Goal: Transaction & Acquisition: Register for event/course

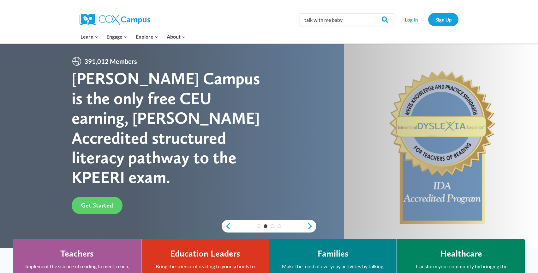
type input "talk with me baby"
click at [370, 13] on input "Search" at bounding box center [382, 19] width 25 height 13
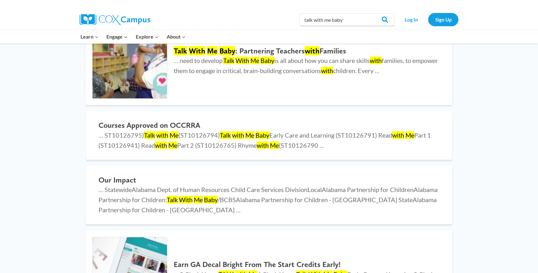
scroll to position [437, 0]
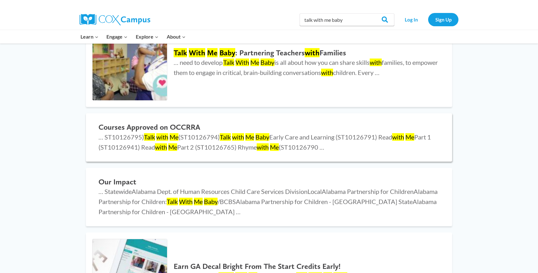
click at [141, 127] on h2 "Courses Approved on OCCRRA" at bounding box center [269, 127] width 341 height 9
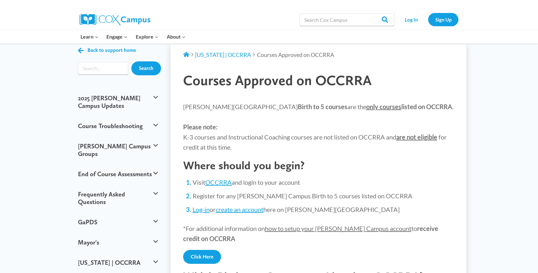
scroll to position [22, 0]
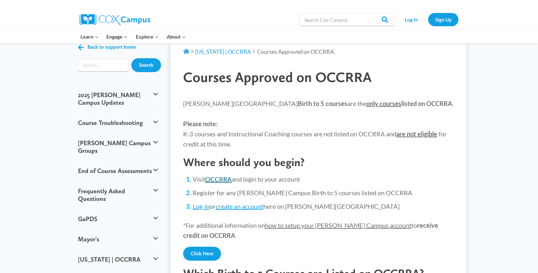
click at [215, 179] on link "OCCRRA" at bounding box center [218, 179] width 27 height 8
click at [445, 22] on link "Sign Up" at bounding box center [443, 19] width 30 height 13
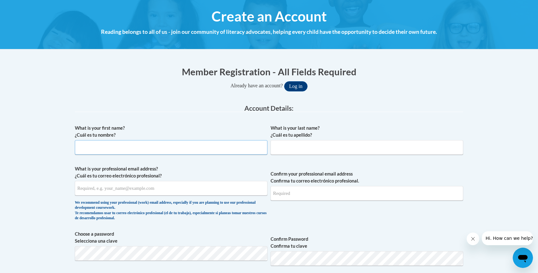
click at [100, 147] on input "What is your first name? ¿Cuál es tu nombre?" at bounding box center [171, 147] width 193 height 15
type input "Lisa"
type input "Campbell"
click at [114, 186] on input "What is your professional email address? ¿Cuál es tu correo electrónico profesi…" at bounding box center [171, 188] width 193 height 15
type input "lcampbell@savcds.org"
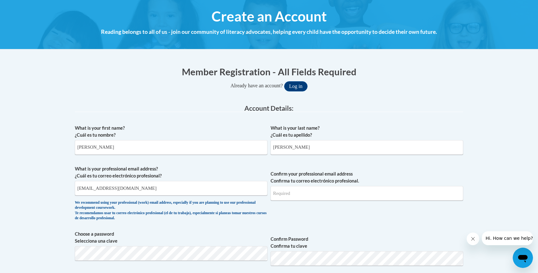
type input "lcampbell@savcds.org"
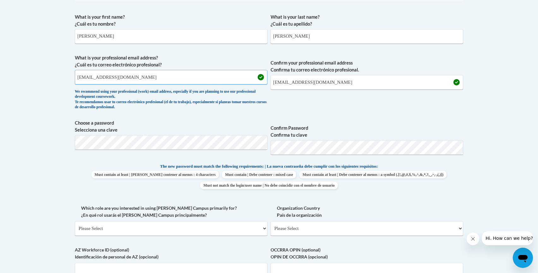
scroll to position [182, 0]
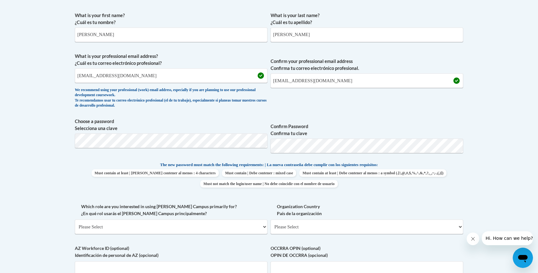
click at [447, 171] on span "Must contain at least | Debe contener al menos : 4 characters Must contain | De…" at bounding box center [269, 178] width 389 height 18
click at [439, 165] on p "The new password must match the following requirements: | La nueva contraseña d…" at bounding box center [269, 165] width 389 height 8
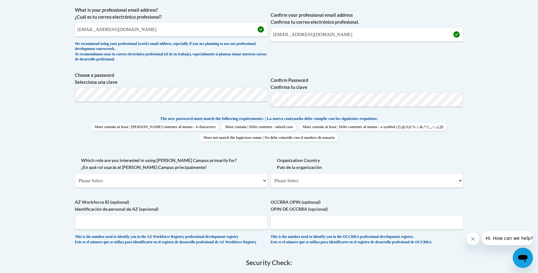
scroll to position [230, 0]
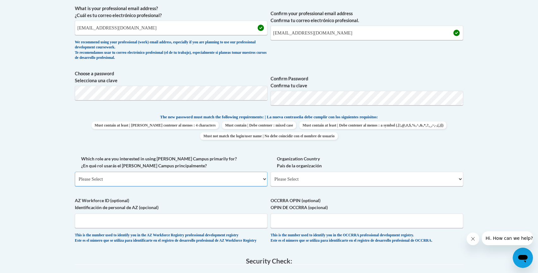
click at [178, 177] on select "Please Select College/University | Colegio/Universidad Community/Nonprofit Part…" at bounding box center [171, 179] width 193 height 15
select select "fbf2d438-af2f-41f8-98f1-81c410e29de3"
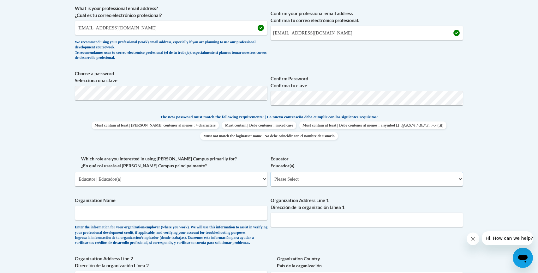
click at [293, 182] on select "Please Select Early Learning/Daycare Teacher/Family Home Care Provider | Maestr…" at bounding box center [367, 179] width 193 height 15
select select "5e2af403-4f2c-4e49-a02f-103e55d7b75b"
click at [225, 215] on input "Organization Name" at bounding box center [171, 212] width 193 height 15
type input "The Little School at Savannah Country Day School"
type input "824 Stillwood Drive"
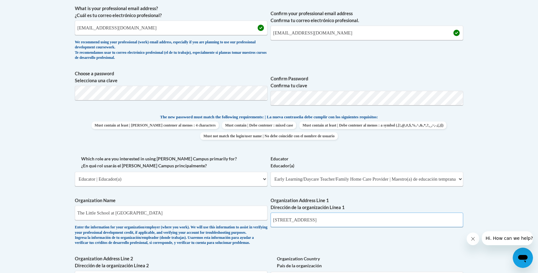
type input "The Little School"
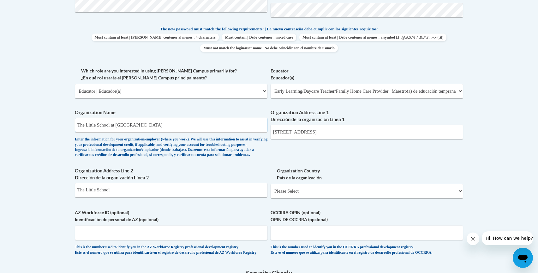
scroll to position [320, 0]
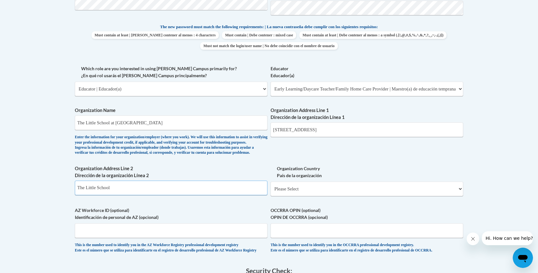
click at [123, 195] on input "The Little School" at bounding box center [171, 187] width 193 height 15
click at [315, 196] on select "Please Select United States | Estados Unidos Outside of the United States | Fue…" at bounding box center [367, 188] width 193 height 15
select select "ad49bcad-a171-4b2e-b99c-48b446064914"
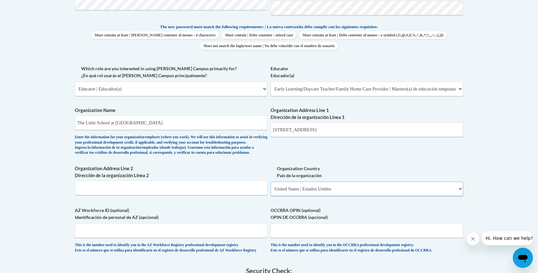
select select
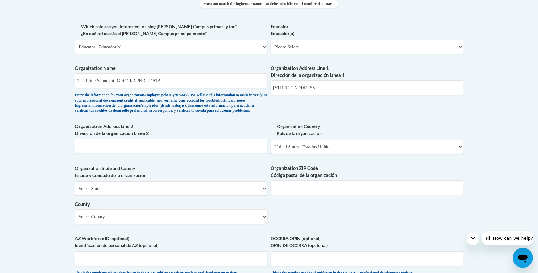
scroll to position [367, 0]
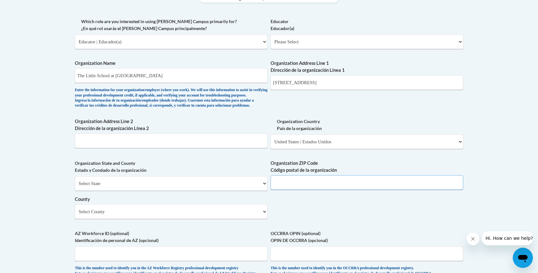
click at [317, 190] on input "Organization ZIP Code Código postal de la organización" at bounding box center [367, 182] width 193 height 15
type input "31419"
click at [283, 215] on div "What is your first name? ¿Cuál es tu nombre? Lisa What is your last name? ¿Cuál…" at bounding box center [269, 53] width 389 height 458
click at [224, 219] on select "Select County Appling Atkinson Bacon Baker Baldwin Banks Barrow Bartow Ben Hill…" at bounding box center [171, 211] width 193 height 15
select select "Chatham"
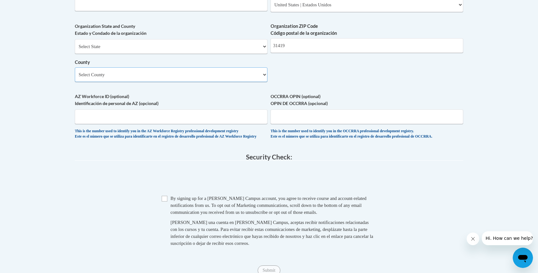
scroll to position [507, 0]
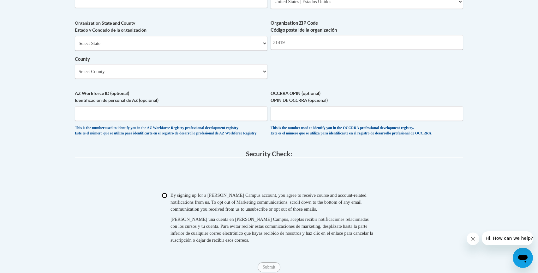
click at [166, 198] on input "Checkbox" at bounding box center [165, 195] width 6 height 6
checkbox input "true"
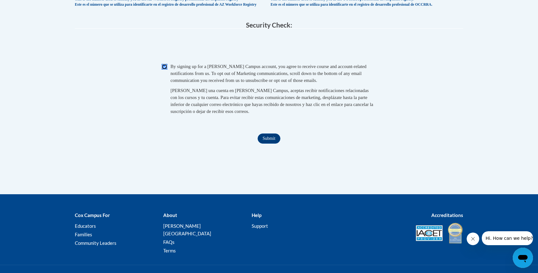
scroll to position [639, 0]
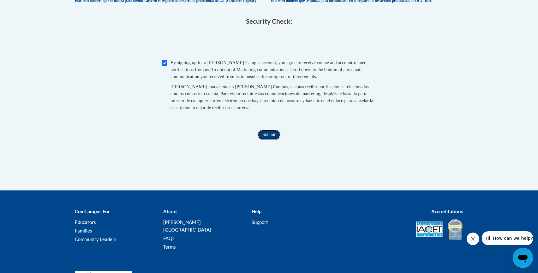
click at [272, 140] on input "Submit" at bounding box center [269, 135] width 23 height 10
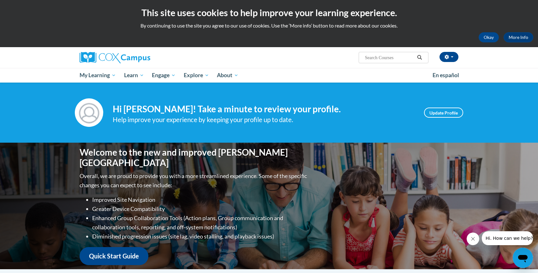
click at [367, 60] on input "Search..." at bounding box center [390, 58] width 51 height 8
type input "talk with me baby"
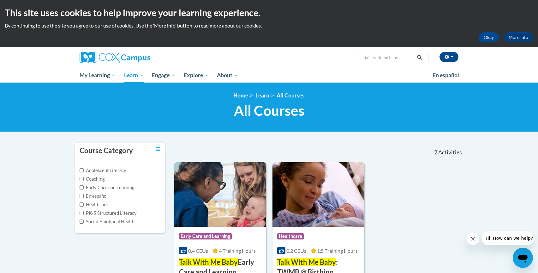
click at [376, 60] on input "talk with me baby" at bounding box center [390, 58] width 51 height 8
type input "rhyme with me"
click at [416, 57] on button "Search" at bounding box center [419, 58] width 9 height 8
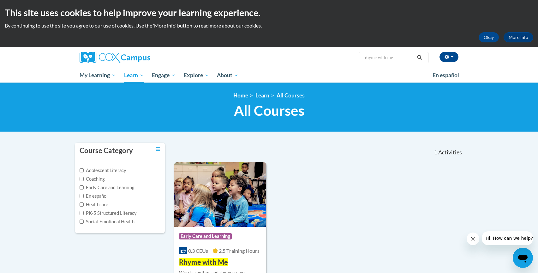
click at [368, 59] on input "rhyme with me" at bounding box center [390, 58] width 51 height 8
type input "meaningful conversations"
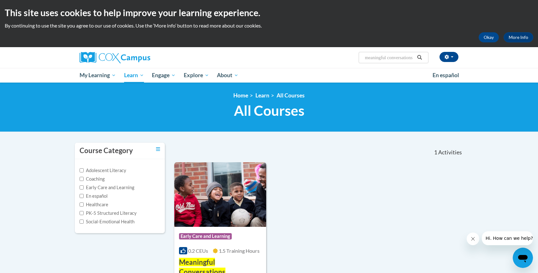
click at [373, 58] on input "meaningful conversations" at bounding box center [390, 58] width 51 height 8
type input "rhyme with me"
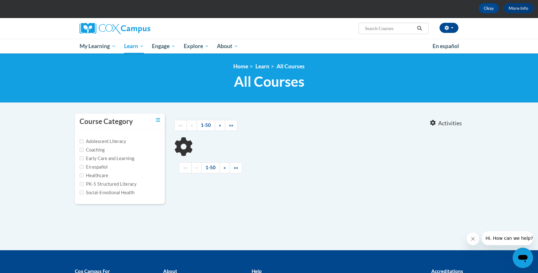
type input "rhyme with me"
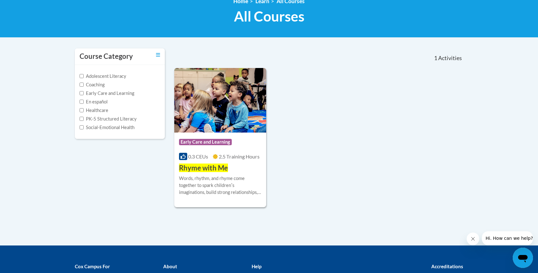
scroll to position [96, 0]
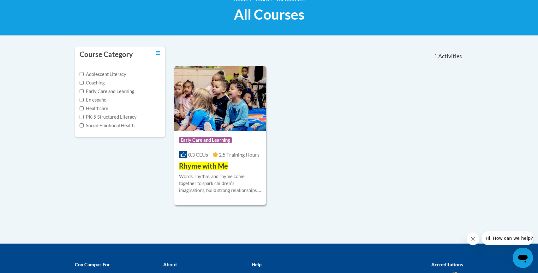
click at [205, 165] on span "Rhyme with Me" at bounding box center [203, 165] width 49 height 9
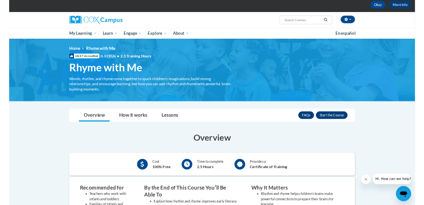
scroll to position [31, 0]
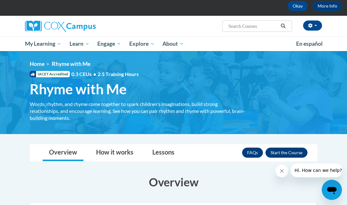
click at [282, 153] on button "Enroll" at bounding box center [286, 153] width 42 height 10
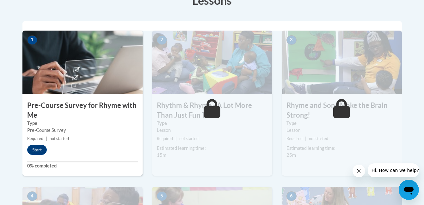
scroll to position [188, 0]
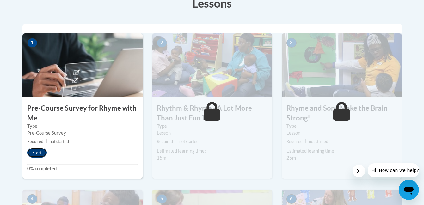
click at [37, 153] on button "Start" at bounding box center [37, 153] width 20 height 10
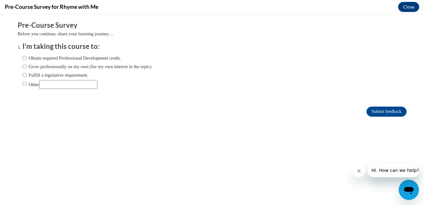
scroll to position [0, 0]
click at [25, 74] on input "Fulfill a legislative requirement." at bounding box center [24, 75] width 4 height 7
radio input "true"
click at [382, 112] on input "Submit feedback" at bounding box center [386, 112] width 40 height 10
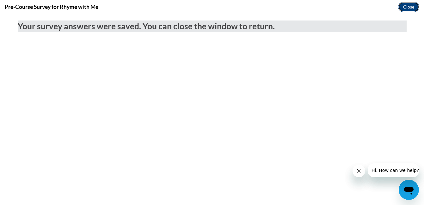
click at [408, 5] on button "Close" at bounding box center [408, 7] width 21 height 10
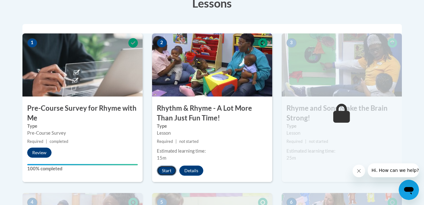
click at [166, 172] on button "Start" at bounding box center [167, 171] width 20 height 10
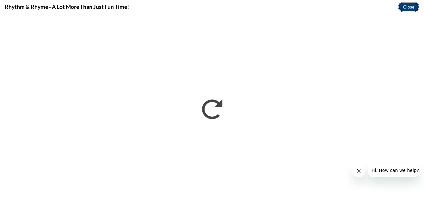
click at [407, 5] on button "Close" at bounding box center [408, 7] width 21 height 10
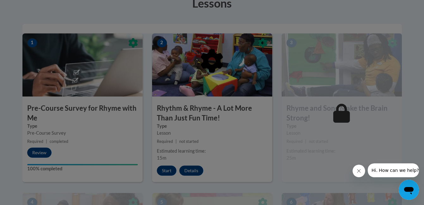
click at [191, 131] on div at bounding box center [211, 93] width 379 height 120
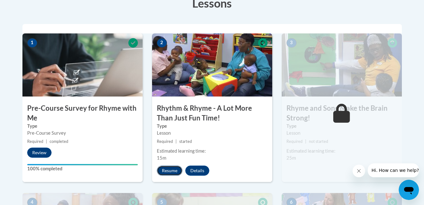
click at [170, 171] on button "Resume" at bounding box center [170, 171] width 26 height 10
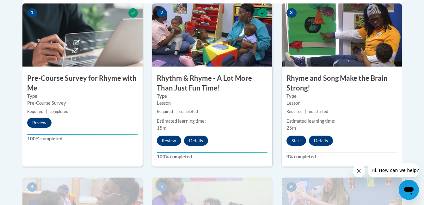
scroll to position [218, 0]
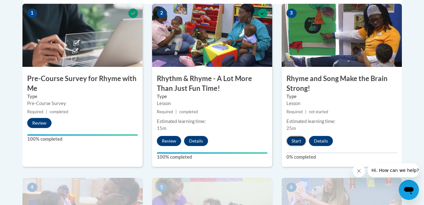
click at [296, 142] on button "Start" at bounding box center [296, 141] width 20 height 10
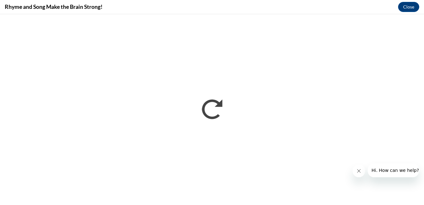
scroll to position [0, 0]
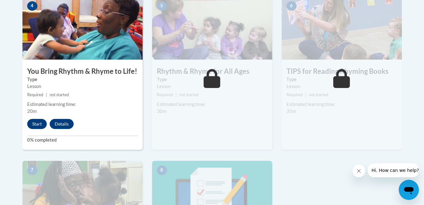
scroll to position [400, 0]
click at [39, 125] on button "Start" at bounding box center [37, 124] width 20 height 10
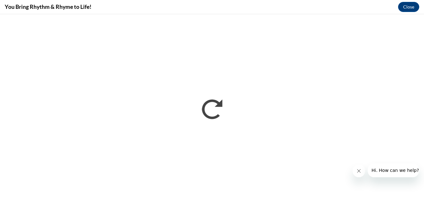
scroll to position [0, 0]
click at [356, 171] on icon "Close message from company" at bounding box center [358, 171] width 5 height 5
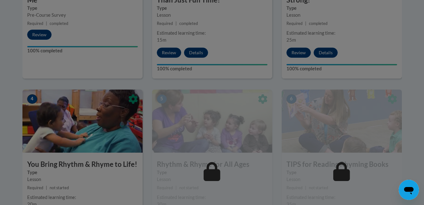
scroll to position [302, 0]
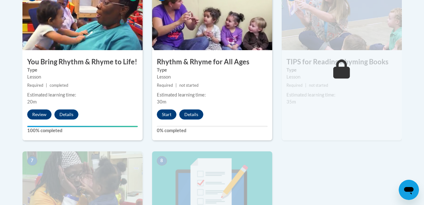
scroll to position [402, 0]
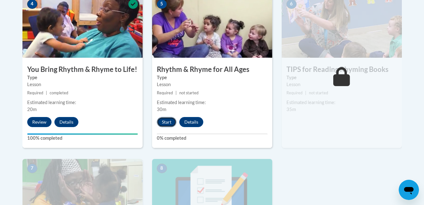
click at [166, 124] on button "Start" at bounding box center [167, 122] width 20 height 10
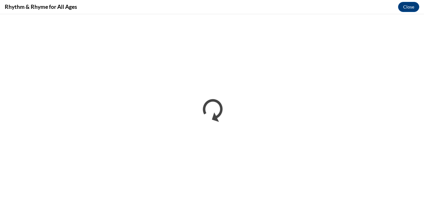
scroll to position [0, 0]
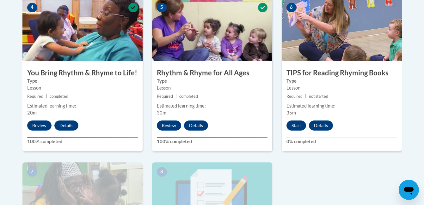
scroll to position [400, 0]
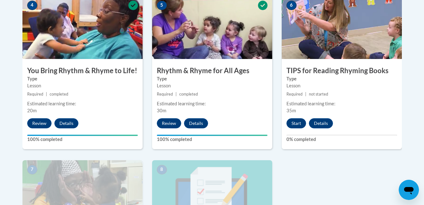
click at [297, 106] on div "Estimated learning time:" at bounding box center [341, 103] width 111 height 7
click at [296, 124] on button "Start" at bounding box center [296, 123] width 20 height 10
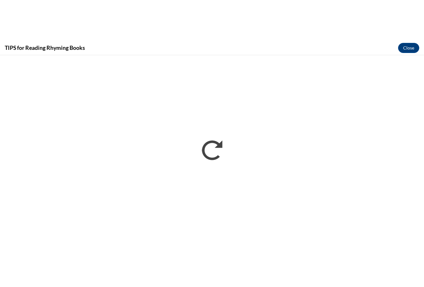
scroll to position [0, 0]
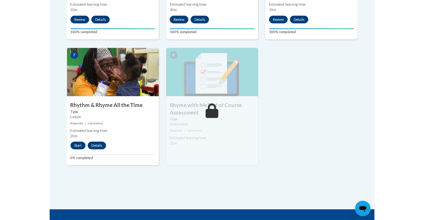
scroll to position [476, 0]
